Goal: Task Accomplishment & Management: Complete application form

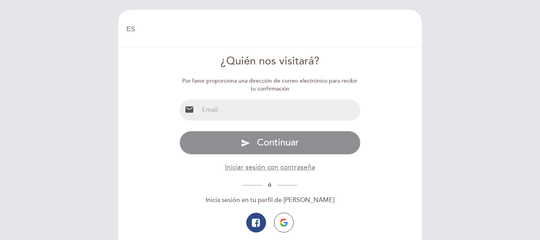
select select "es"
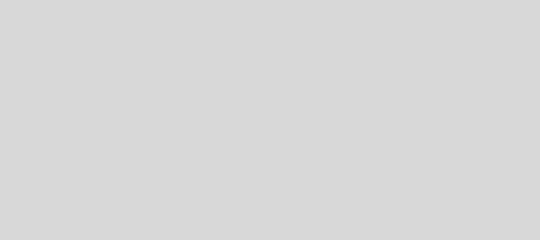
select select "es"
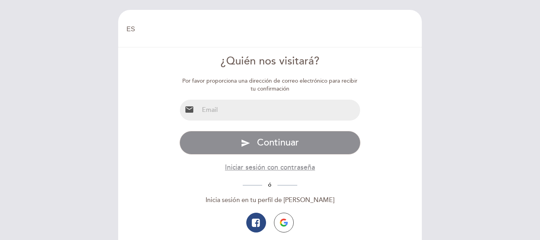
click at [228, 109] on input "email" at bounding box center [280, 110] width 162 height 21
type input "davnegro@hotmail.com"
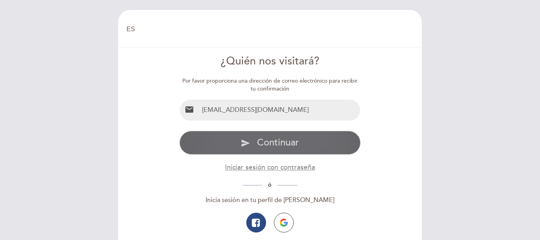
click at [256, 140] on button "send Continuar" at bounding box center [269, 143] width 181 height 24
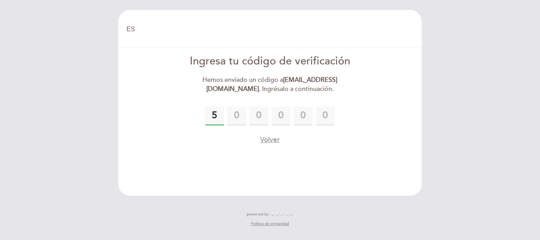
type input "5"
type input "9"
type input "5"
type input "2"
type input "1"
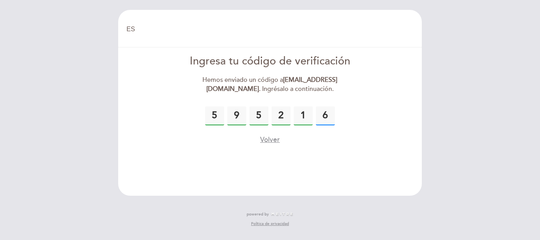
type input "6"
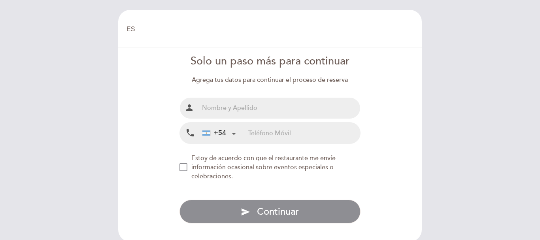
click at [225, 111] on input "text" at bounding box center [280, 108] width 162 height 21
type input "Daniel Varela"
click at [254, 133] on input "tel" at bounding box center [304, 133] width 112 height 21
type input "2954376191"
click at [183, 168] on div "NEW_MODAL_AGREE_RESTAURANT_SEND_OCCASIONAL_INFO" at bounding box center [183, 167] width 8 height 8
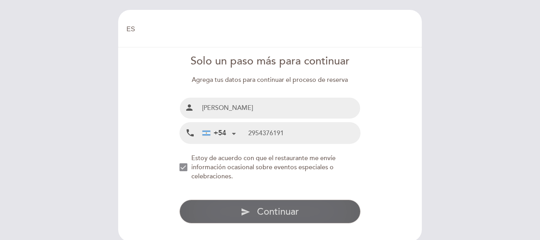
click at [272, 213] on span "Continuar" at bounding box center [278, 211] width 42 height 11
